Goal: Find specific page/section: Find specific page/section

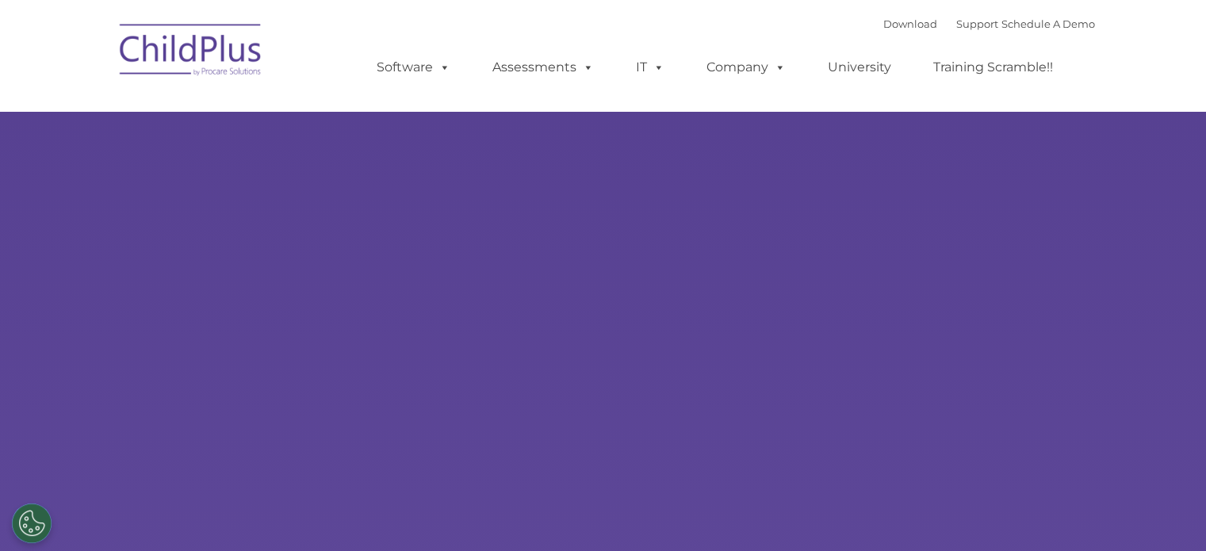
select select "MEDIUM"
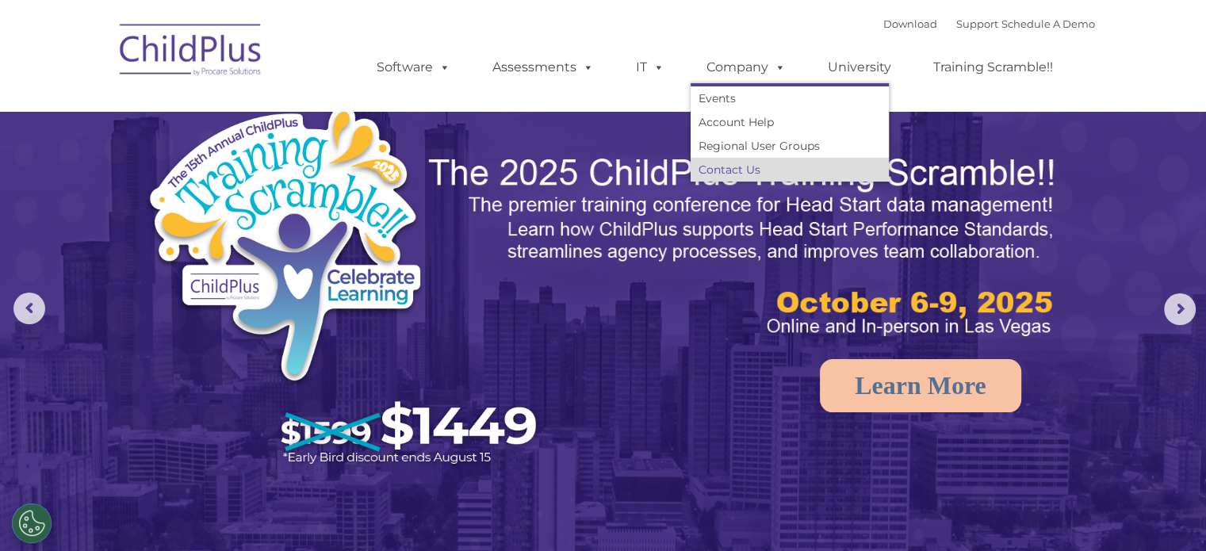
click at [742, 165] on link "Contact Us" at bounding box center [789, 170] width 198 height 24
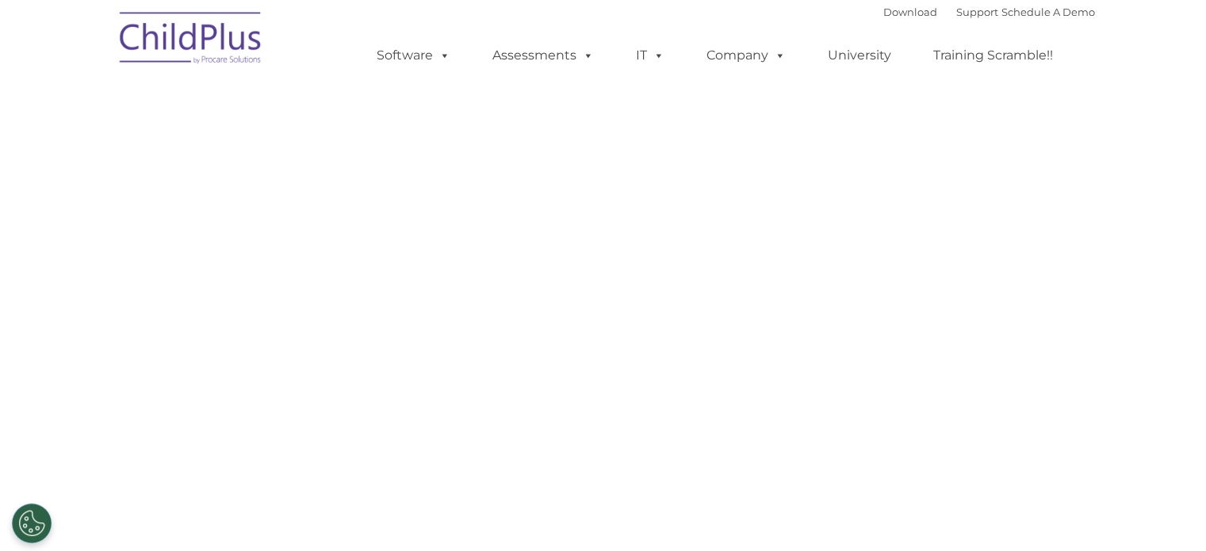
select select "MEDIUM"
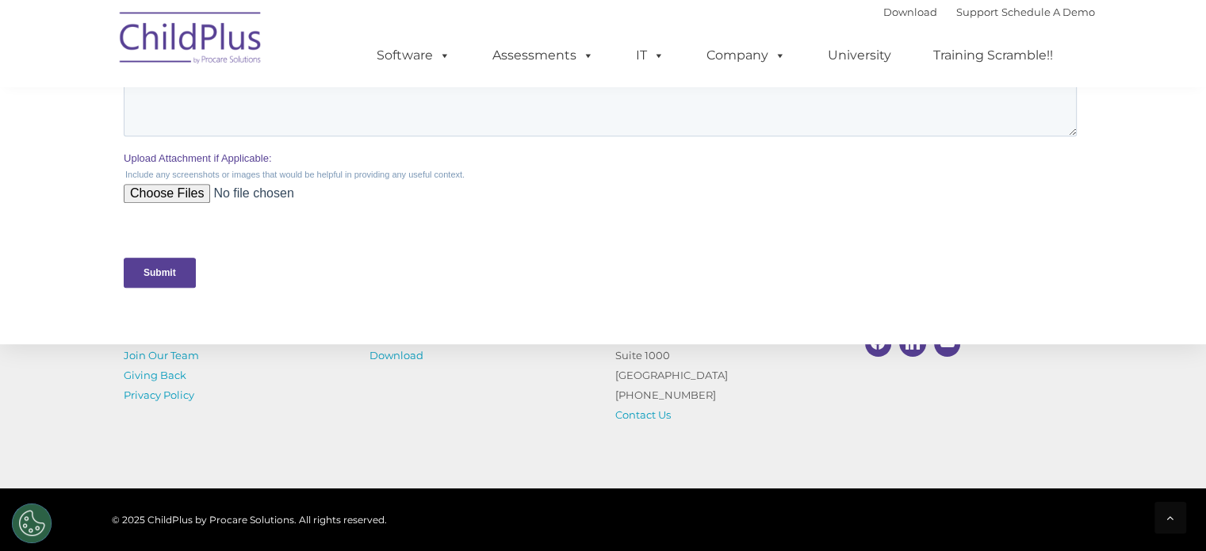
scroll to position [847, 0]
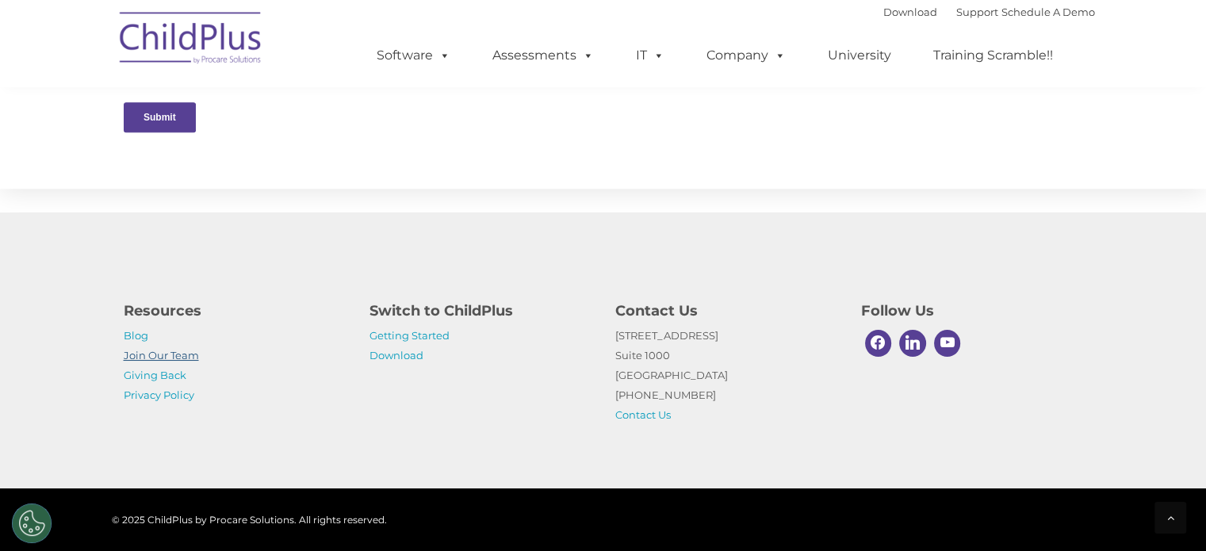
click at [133, 361] on link "Join Our Team" at bounding box center [161, 355] width 75 height 13
